Goal: Navigation & Orientation: Find specific page/section

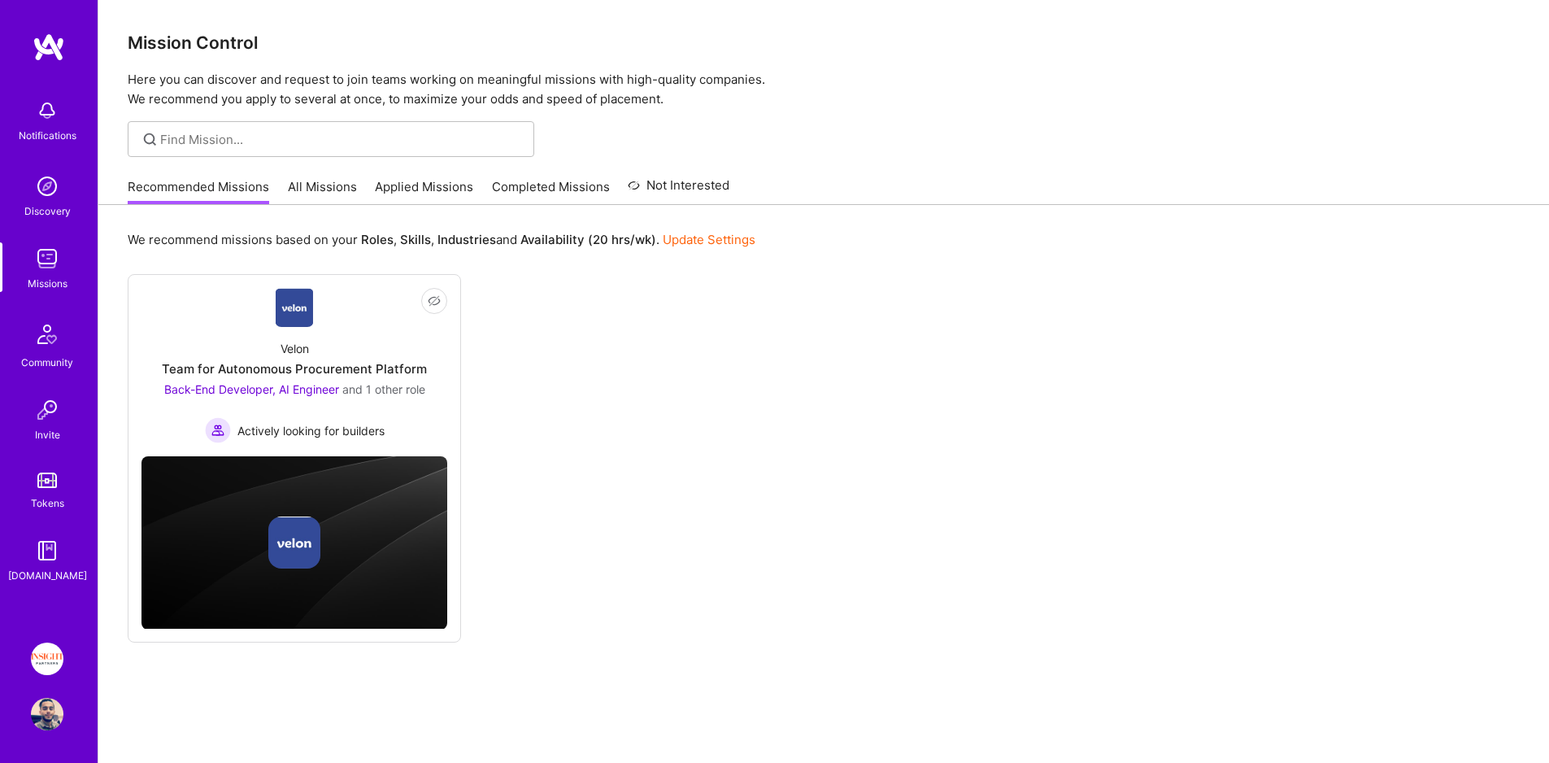
click at [292, 183] on link "All Missions" at bounding box center [322, 191] width 69 height 27
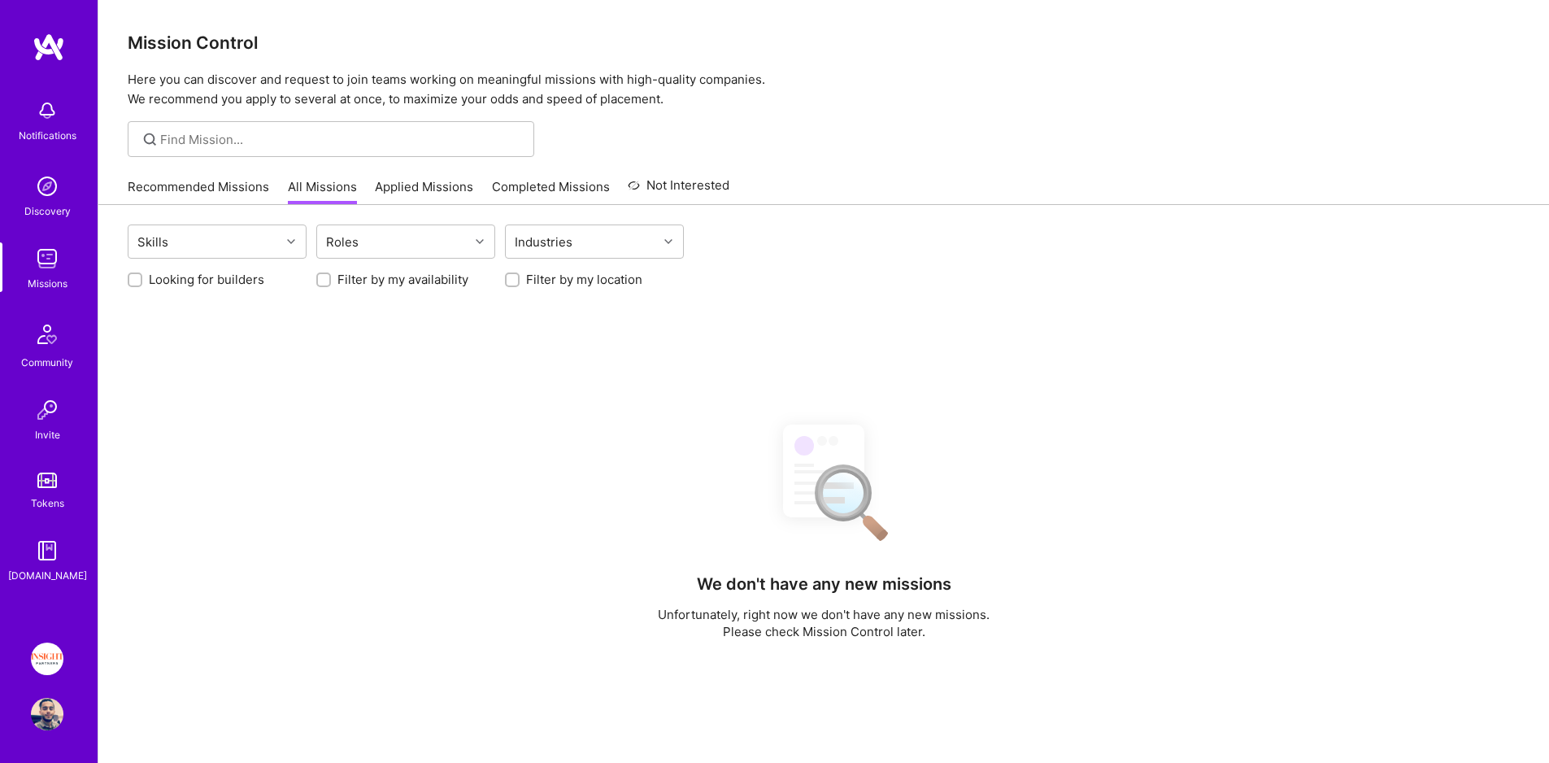
click at [259, 189] on link "Recommended Missions" at bounding box center [198, 191] width 141 height 27
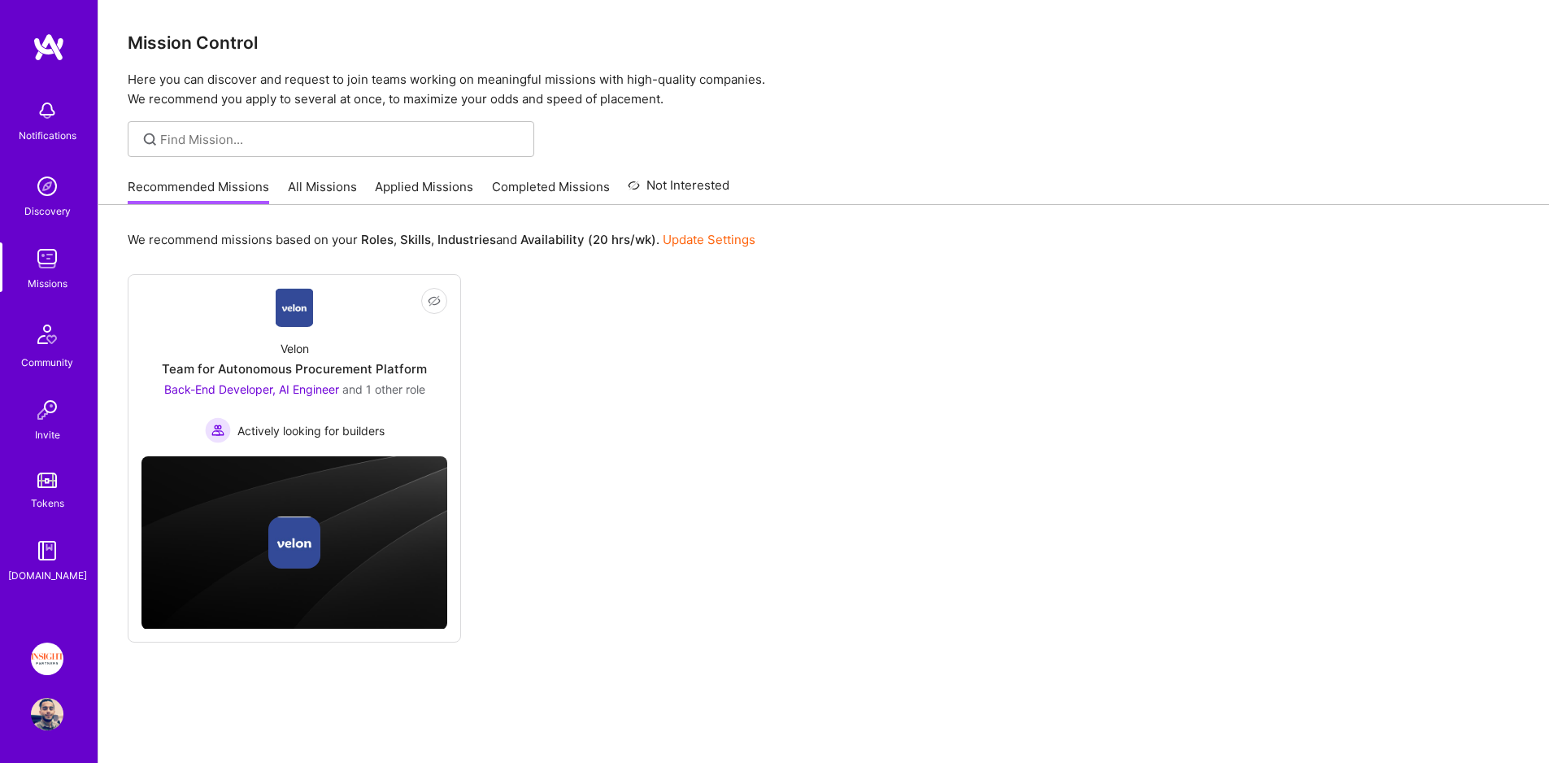
click at [341, 196] on link "All Missions" at bounding box center [322, 191] width 69 height 27
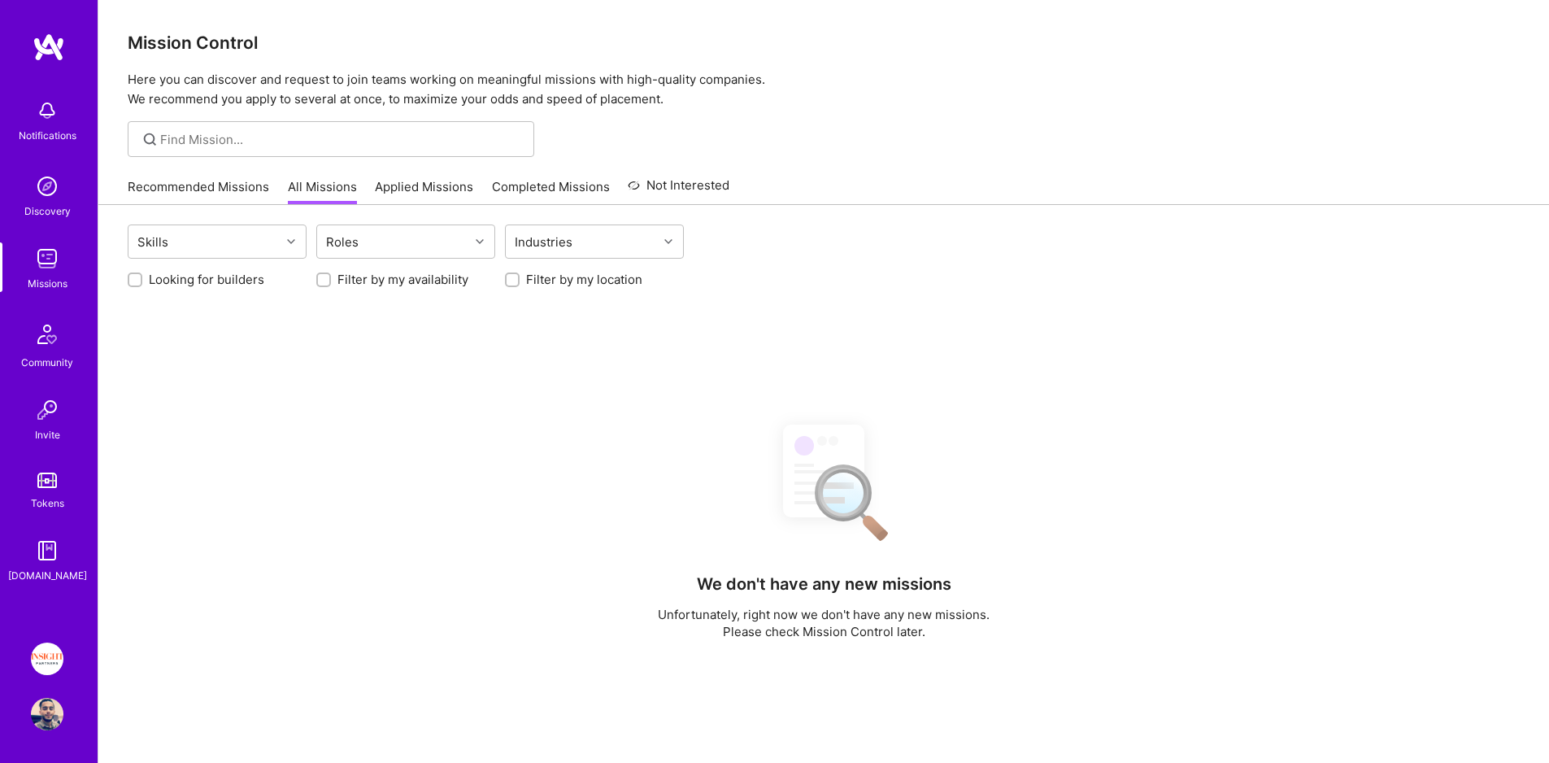
click at [429, 186] on link "Applied Missions" at bounding box center [424, 191] width 98 height 27
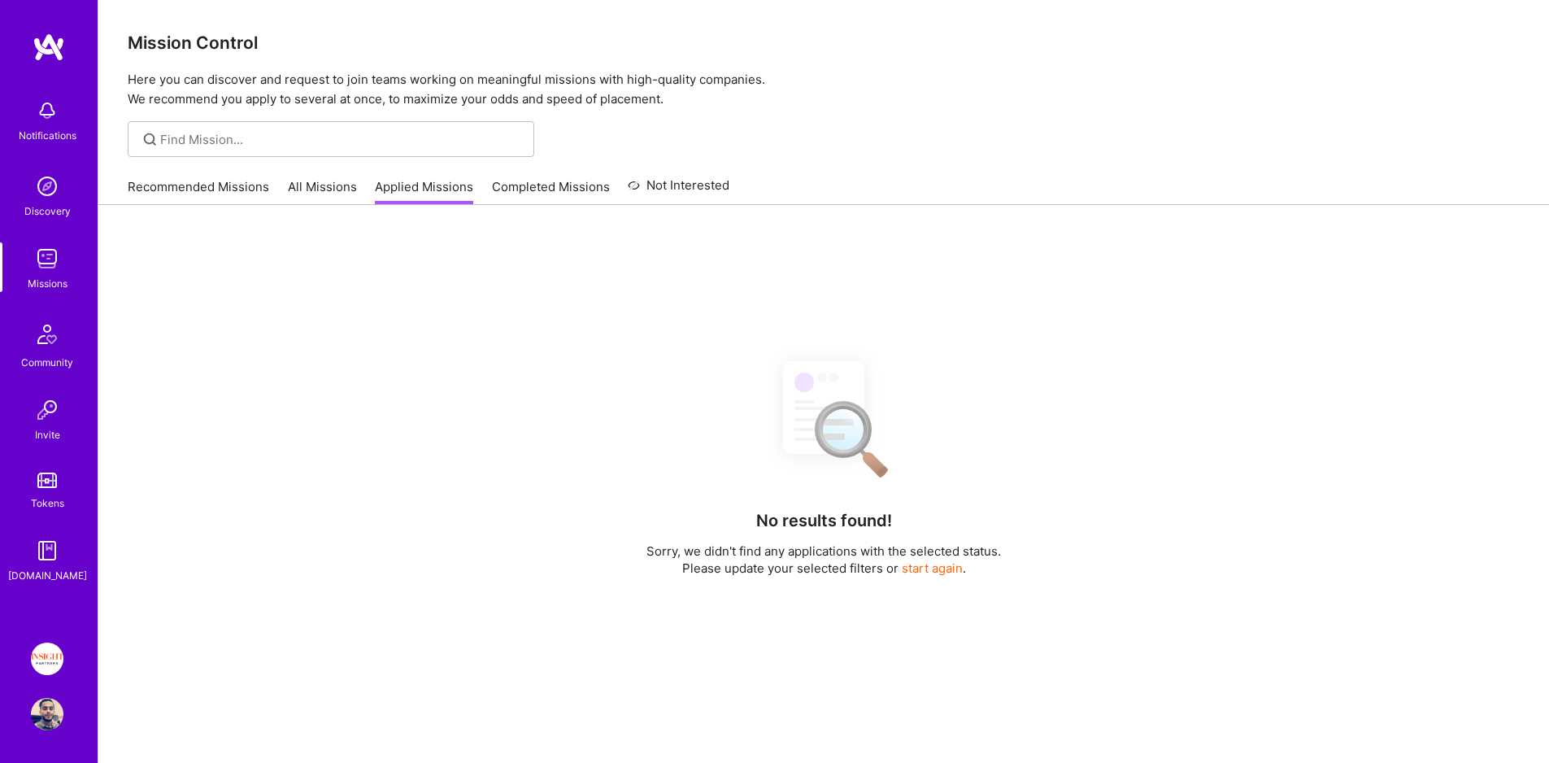
click at [219, 189] on link "Recommended Missions" at bounding box center [198, 191] width 141 height 27
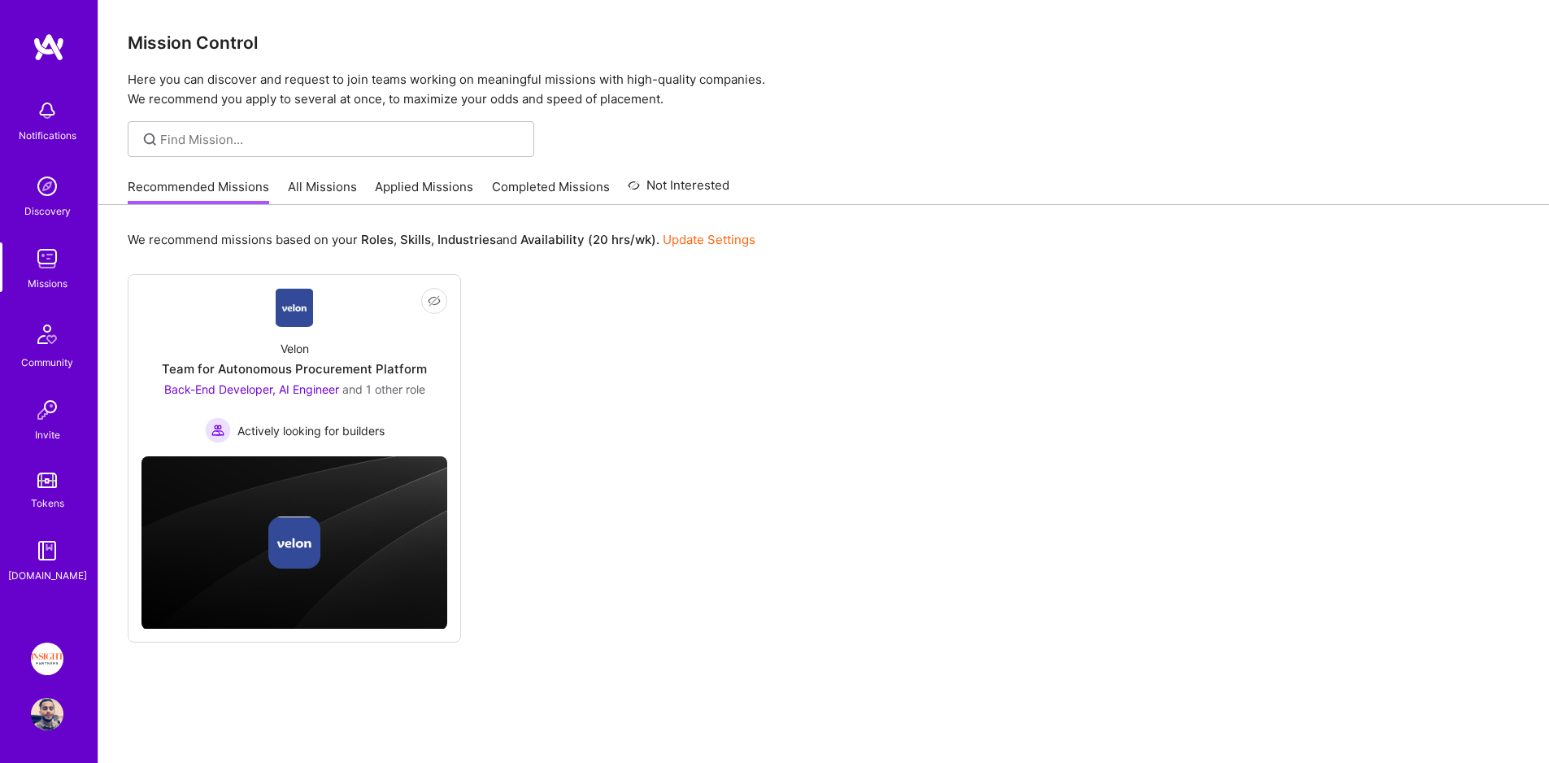
click at [280, 191] on div "Recommended Missions All Missions Applied Missions Completed Missions Not Inter…" at bounding box center [429, 186] width 602 height 35
click at [303, 186] on link "All Missions" at bounding box center [322, 191] width 69 height 27
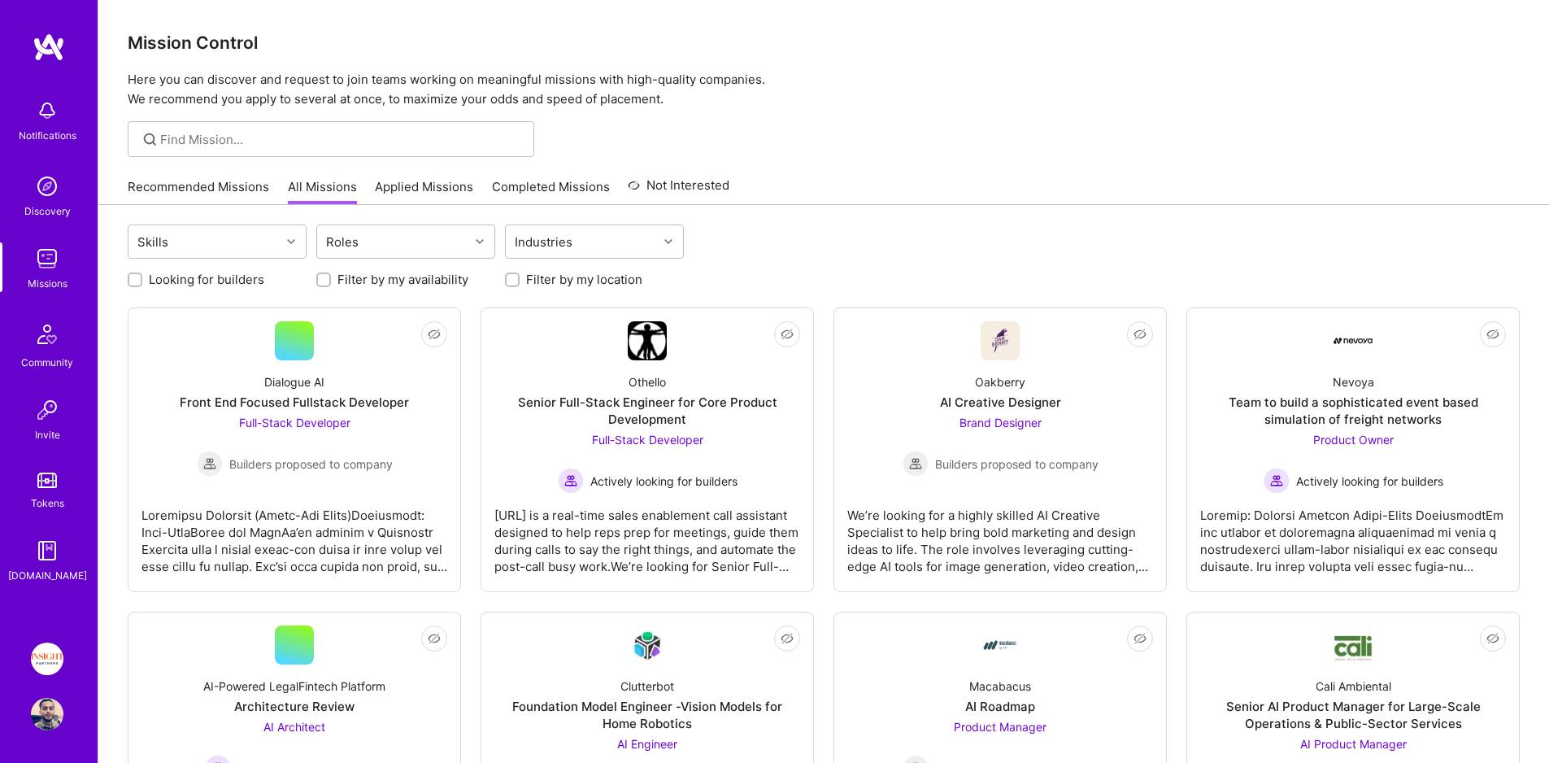
click at [261, 186] on link "Recommended Missions" at bounding box center [198, 191] width 141 height 27
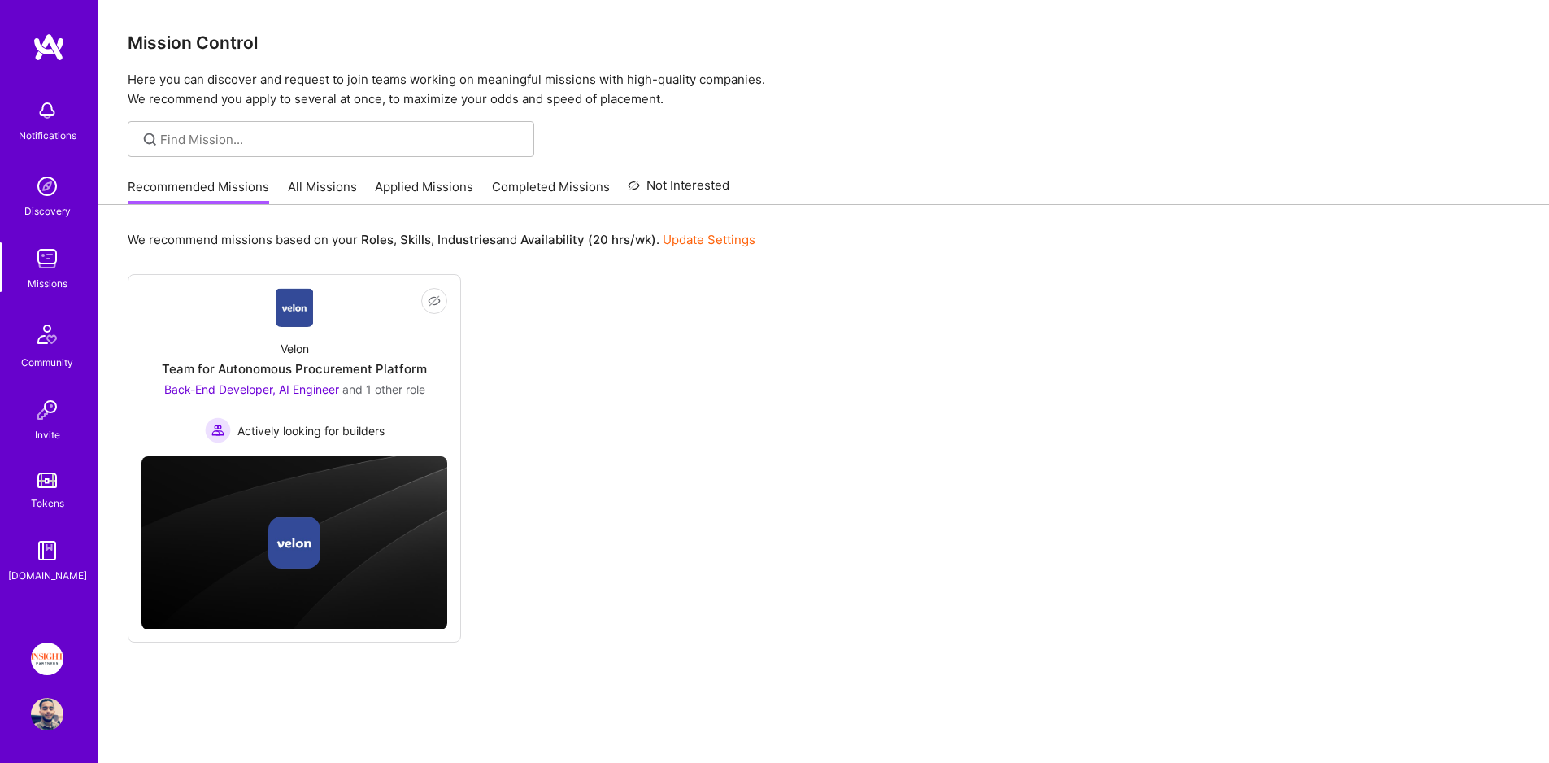
click at [395, 194] on link "Applied Missions" at bounding box center [424, 191] width 98 height 27
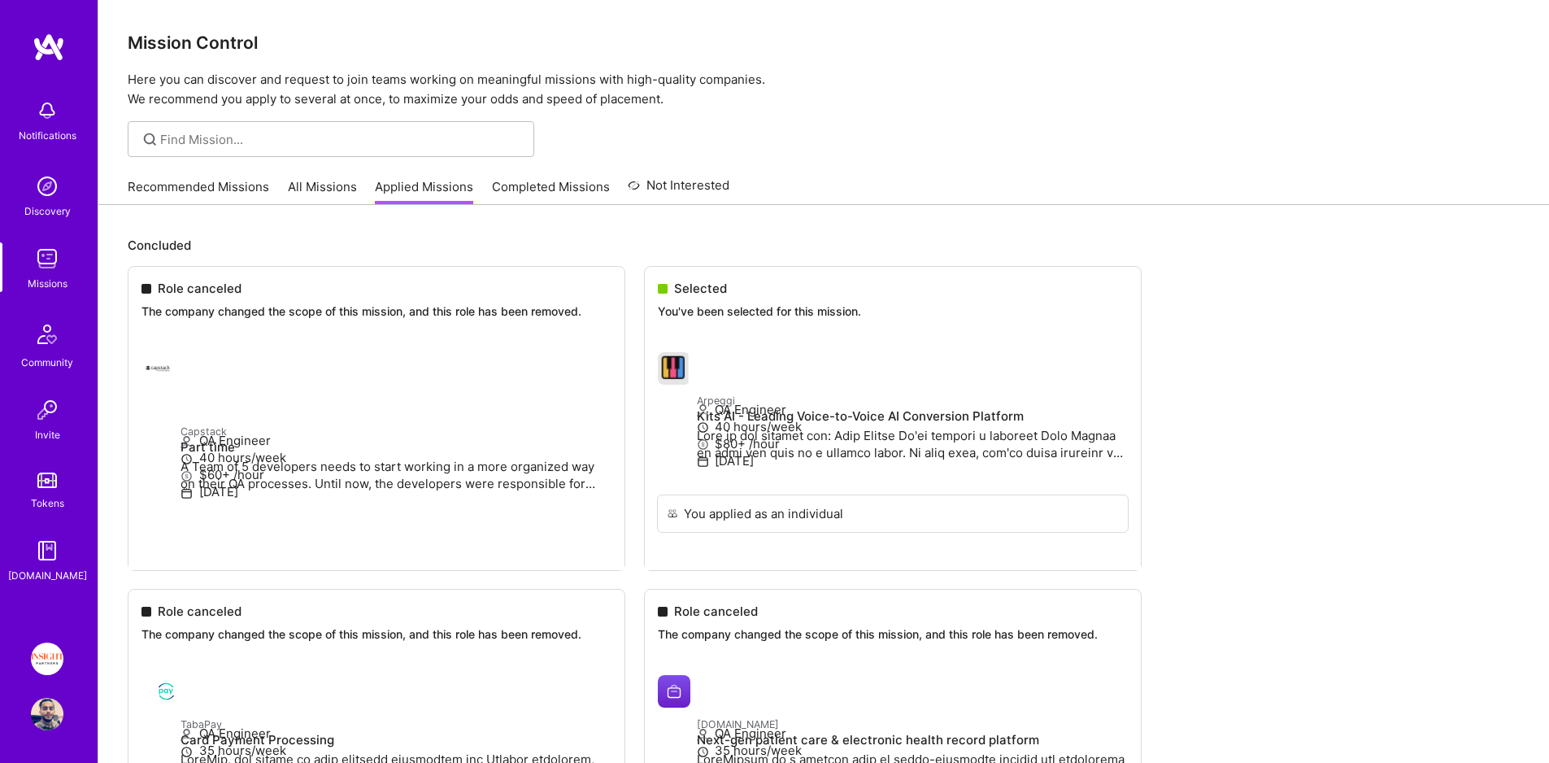
click at [292, 189] on link "All Missions" at bounding box center [322, 191] width 69 height 27
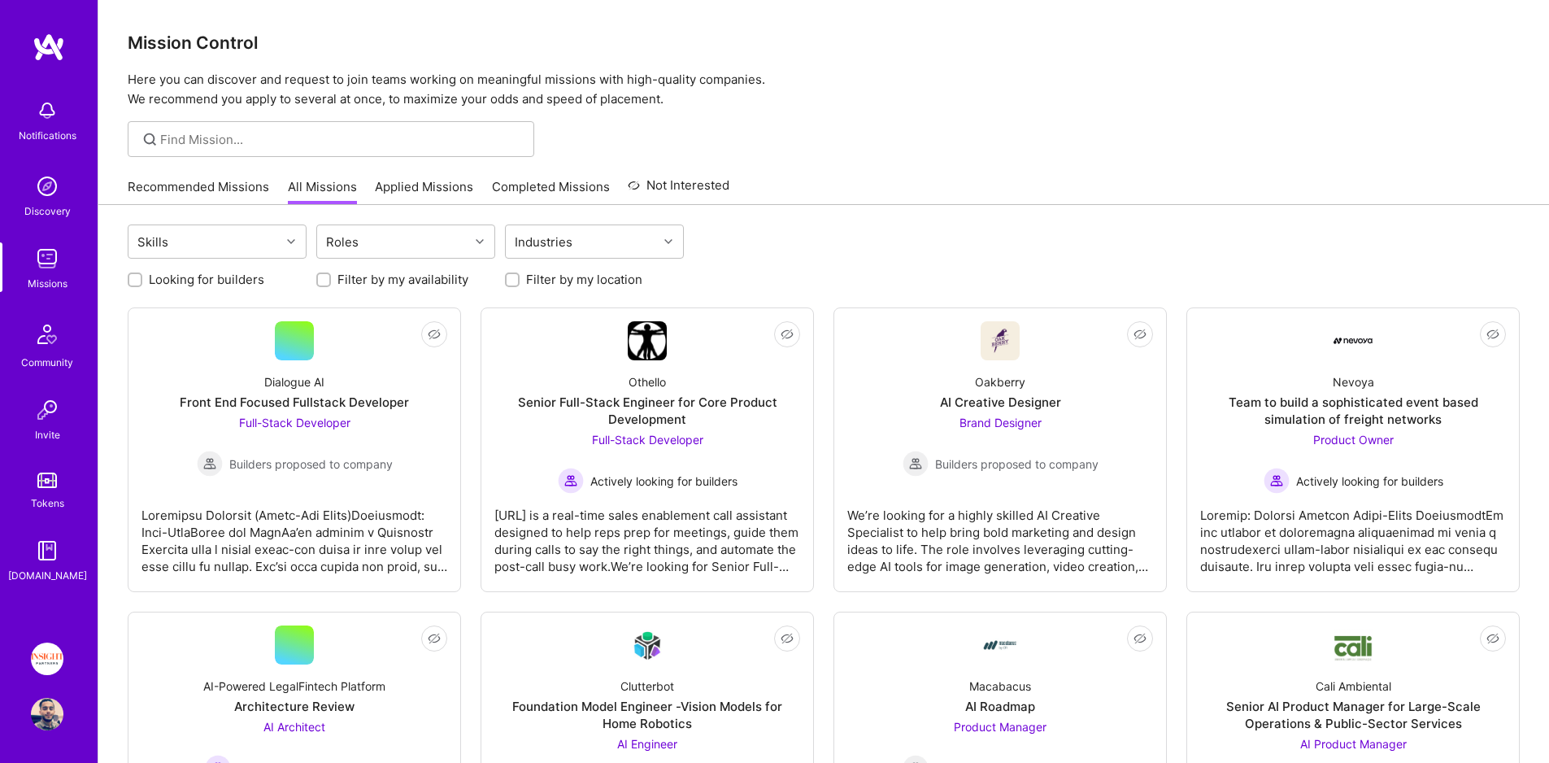
click at [252, 188] on link "Recommended Missions" at bounding box center [198, 191] width 141 height 27
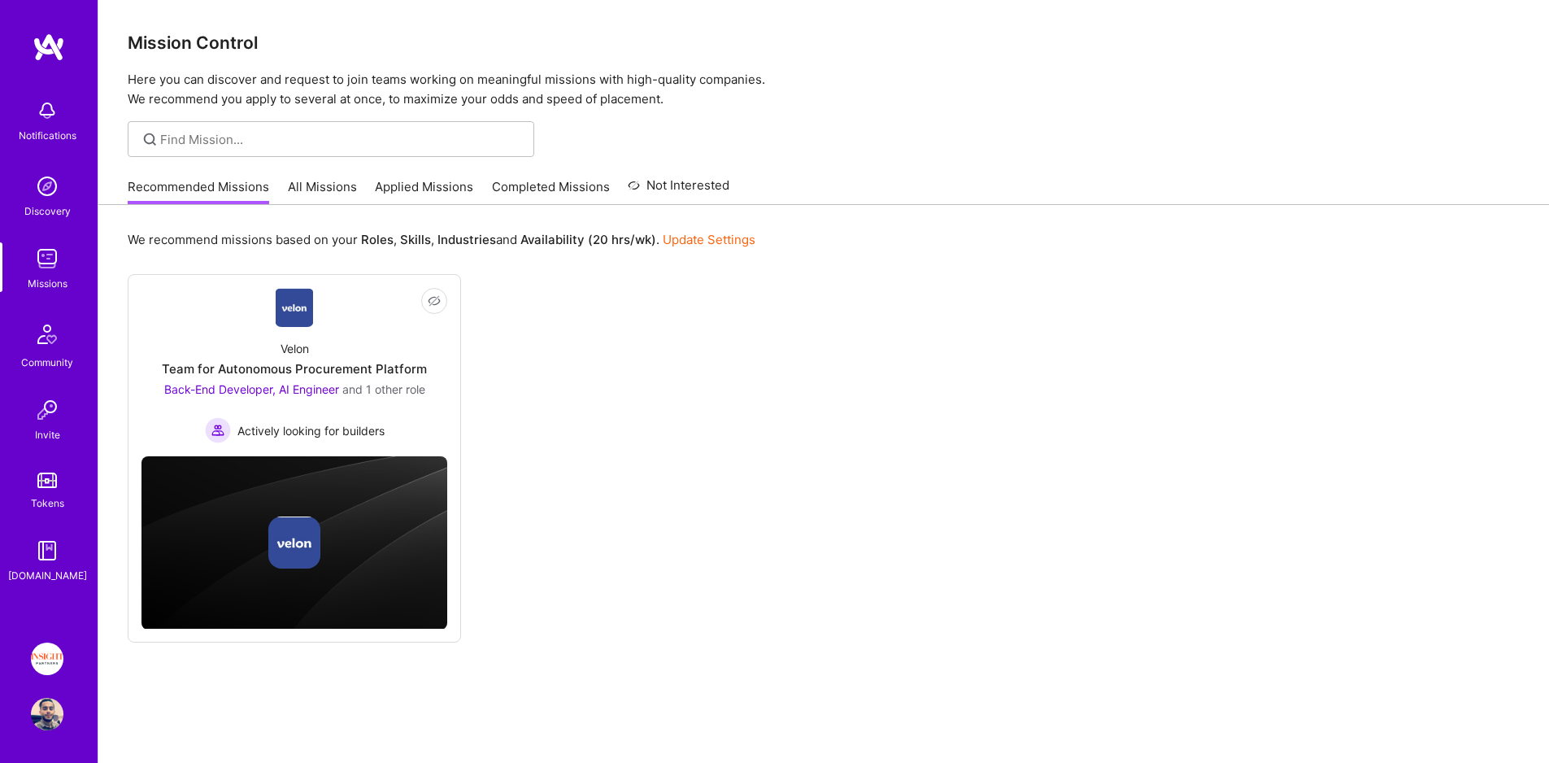
click at [325, 186] on link "All Missions" at bounding box center [322, 191] width 69 height 27
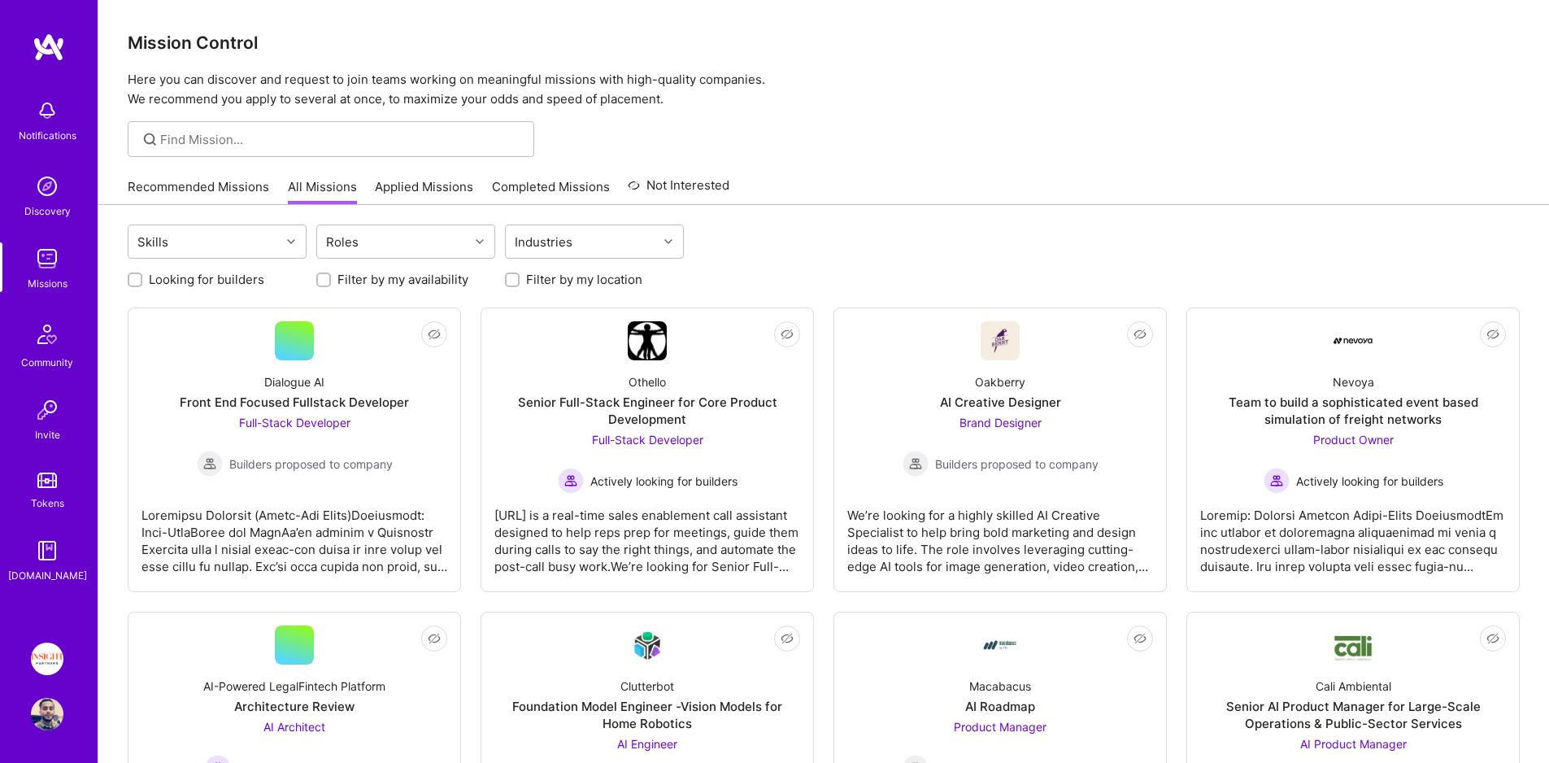
click at [402, 184] on link "Applied Missions" at bounding box center [424, 191] width 98 height 27
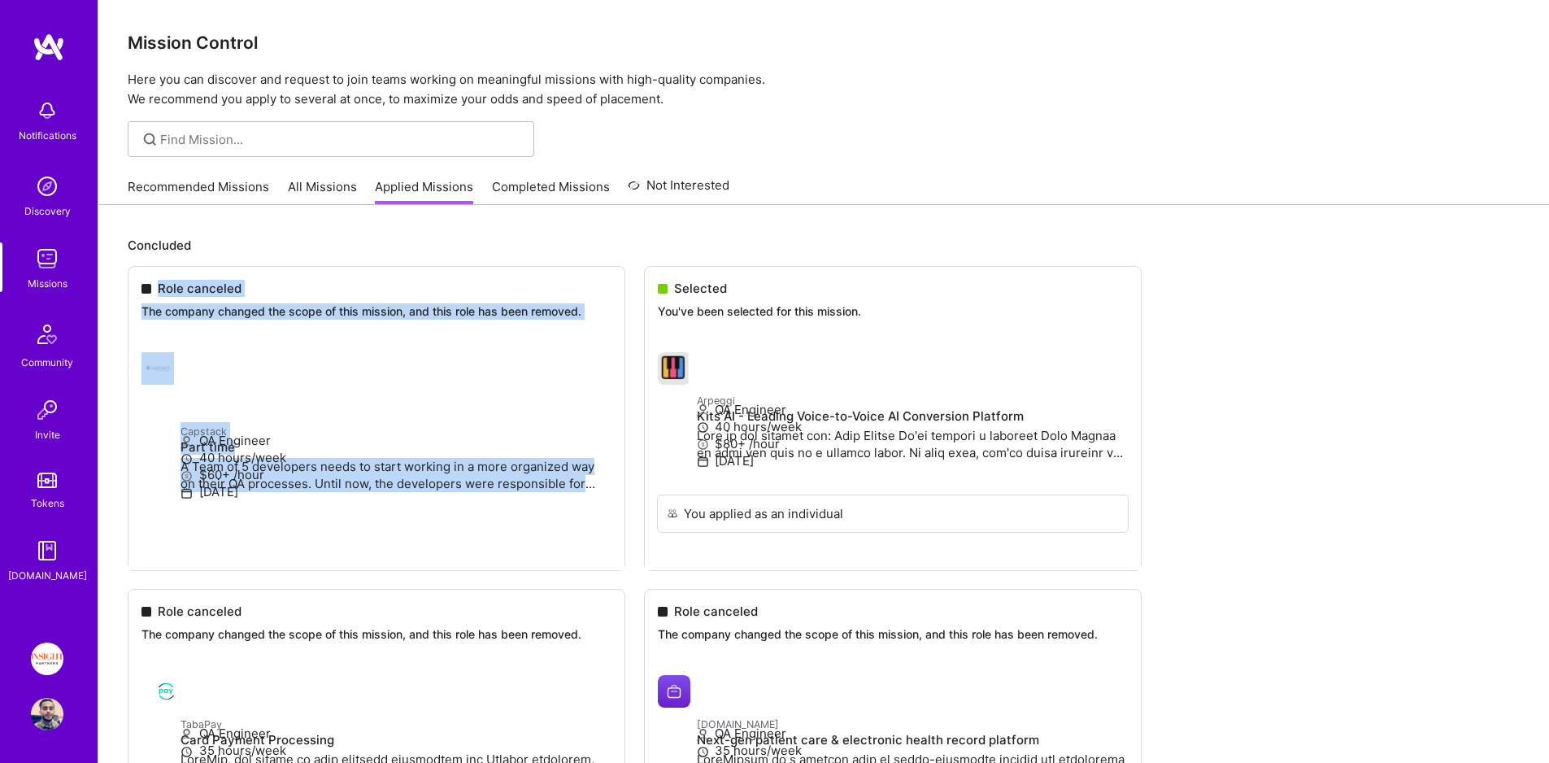
drag, startPoint x: 239, startPoint y: 255, endPoint x: 432, endPoint y: 472, distance: 289.7
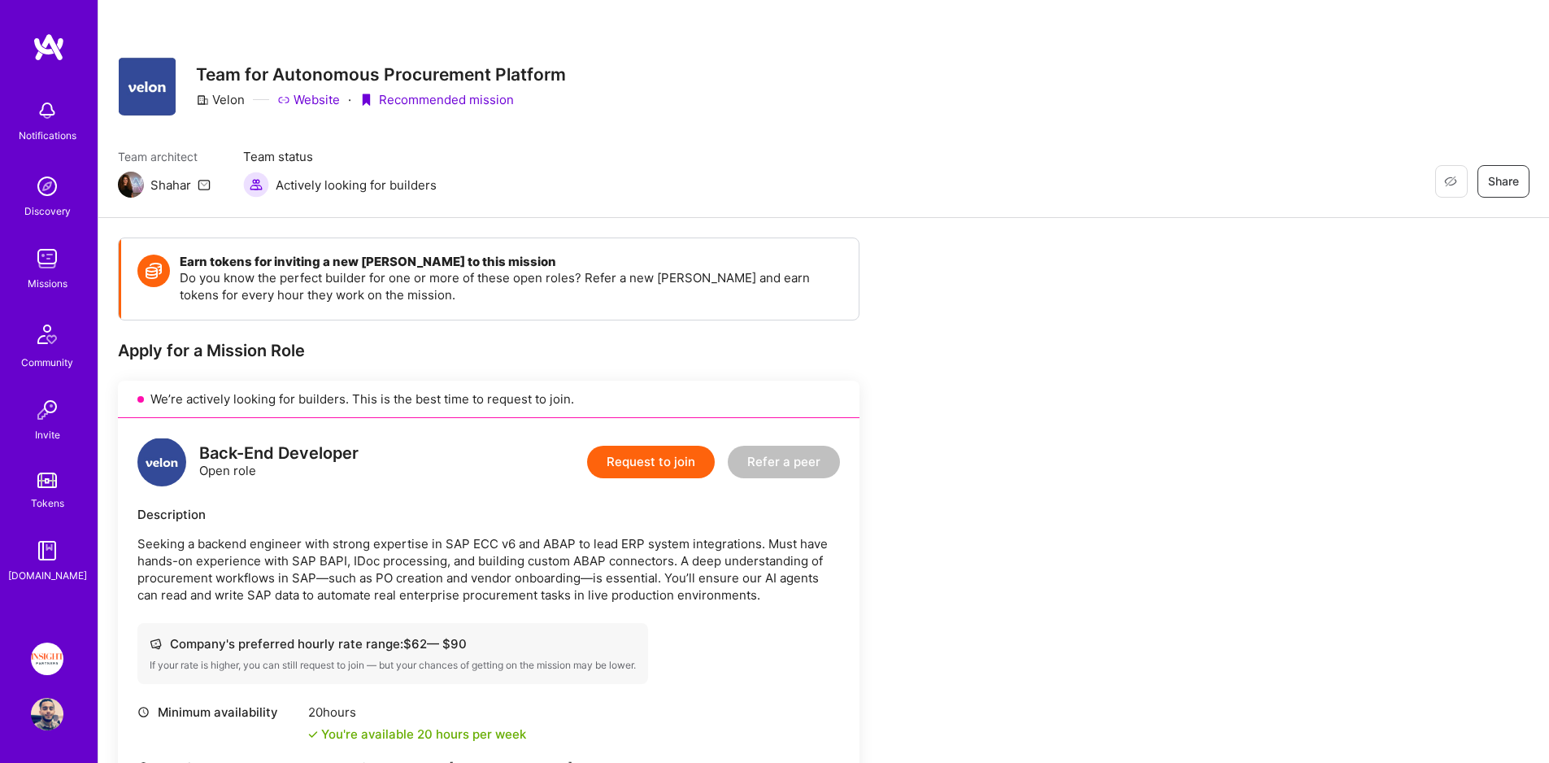
scroll to position [3, 0]
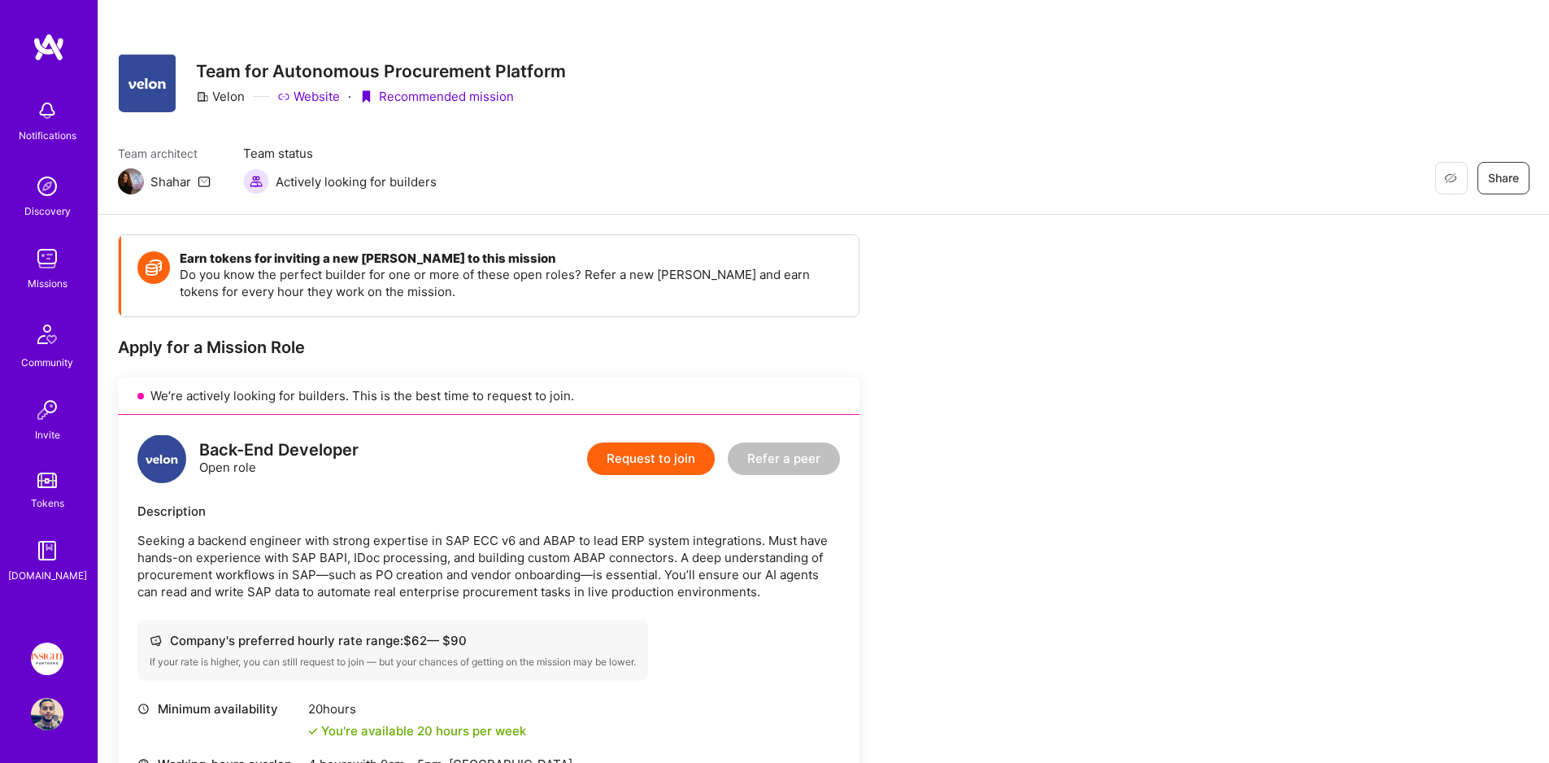
click at [50, 273] on img at bounding box center [47, 258] width 33 height 33
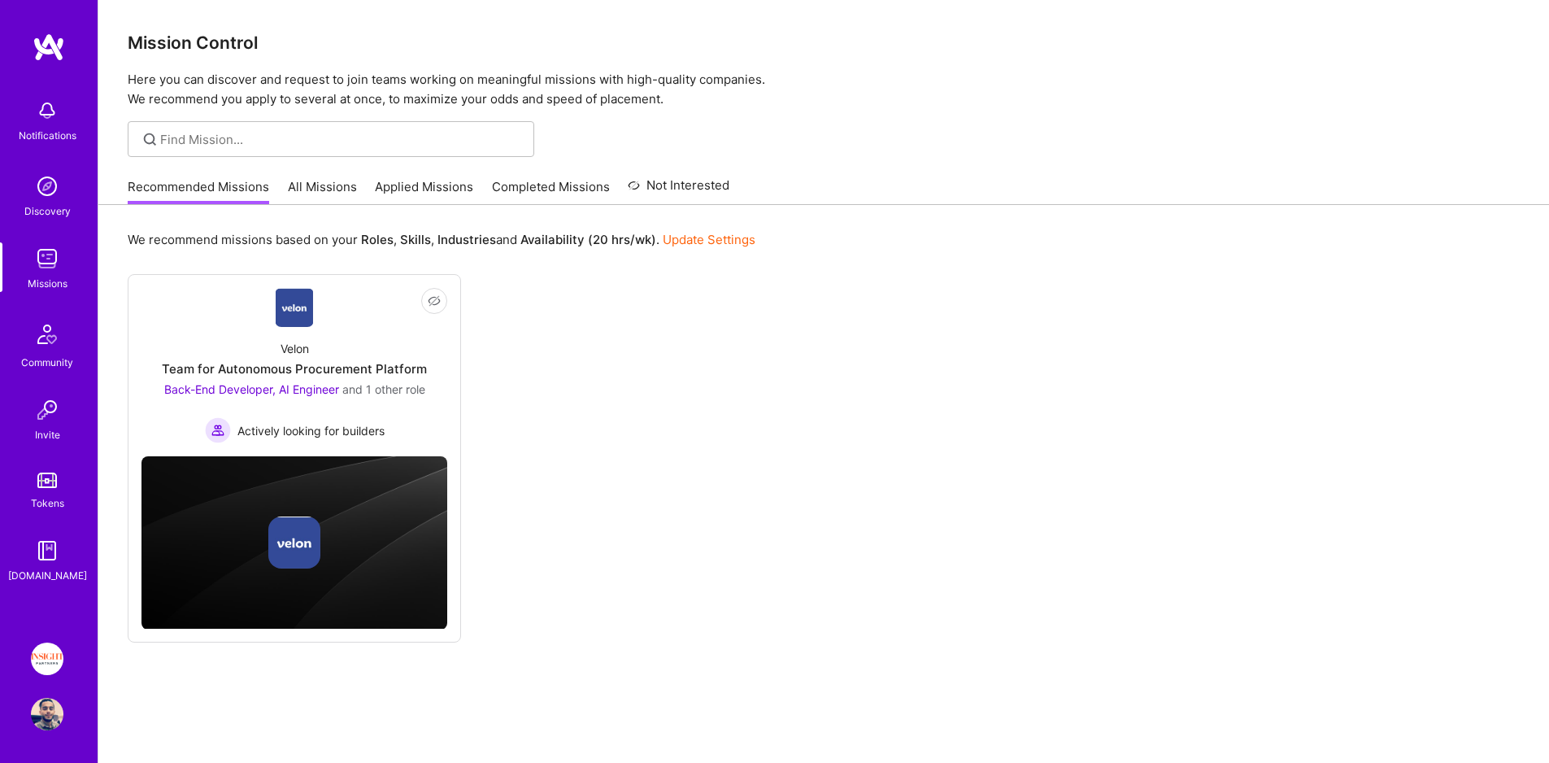
click at [55, 346] on img at bounding box center [47, 334] width 39 height 39
